Goal: Transaction & Acquisition: Purchase product/service

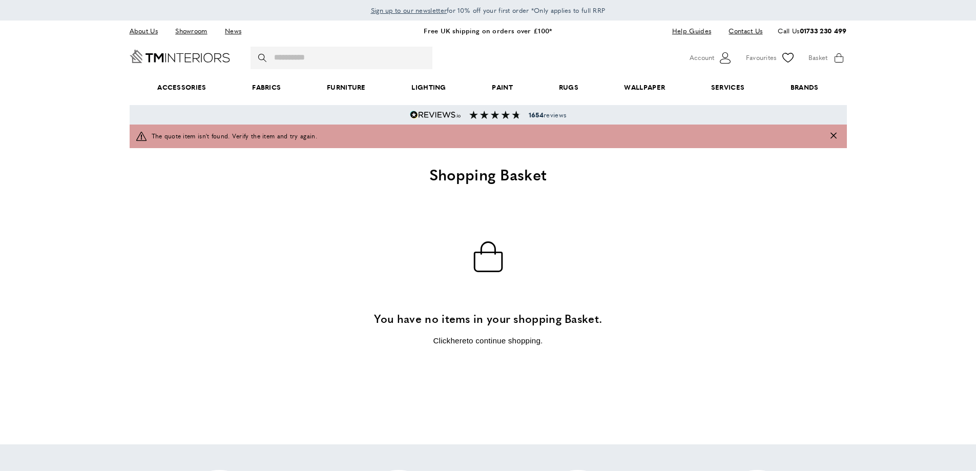
scroll to position [0, 144]
click at [268, 51] on button "magnifying-glass Search" at bounding box center [263, 58] width 10 height 23
